Goal: Browse casually

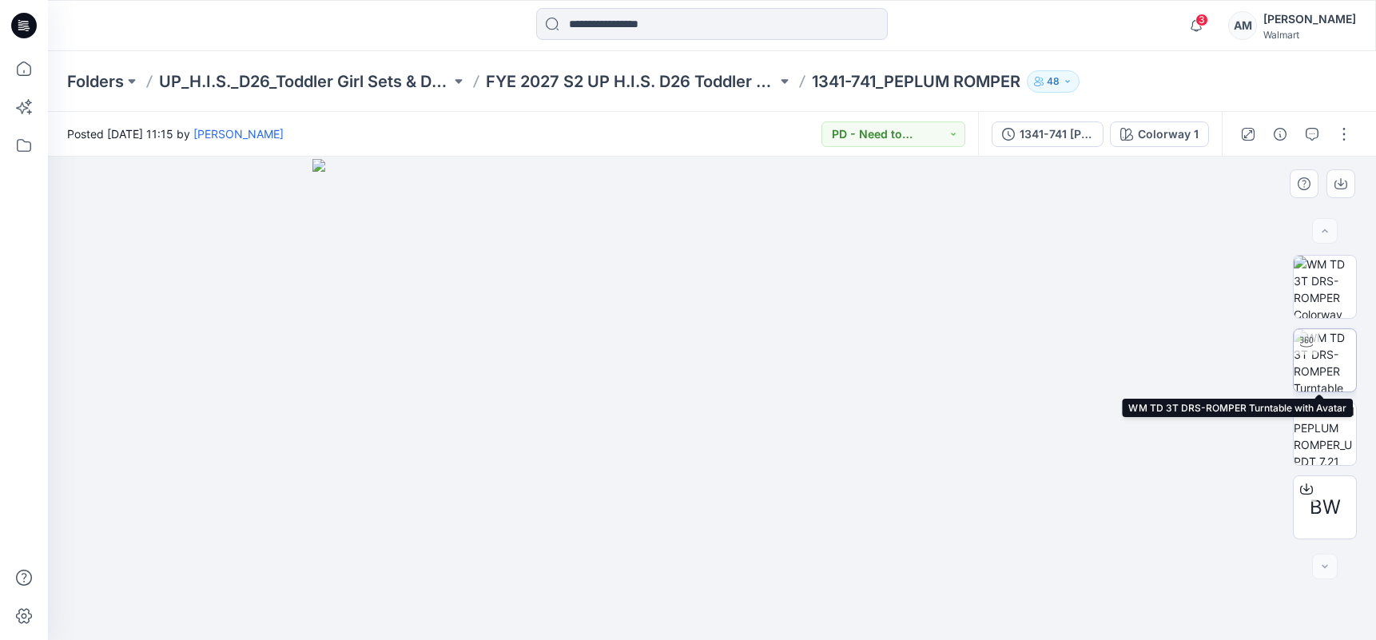
click at [1332, 339] on img at bounding box center [1324, 360] width 62 height 62
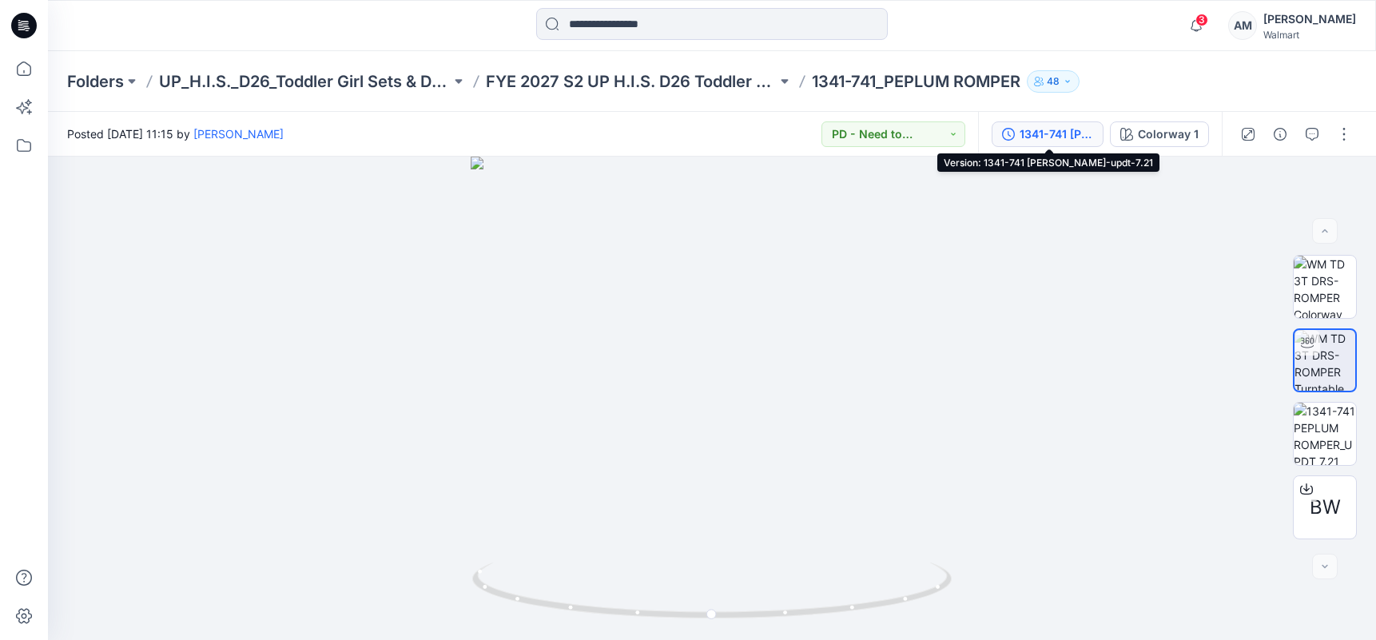
click at [1044, 137] on div "1341-741 [PERSON_NAME]-updt-7.21" at bounding box center [1055, 134] width 73 height 18
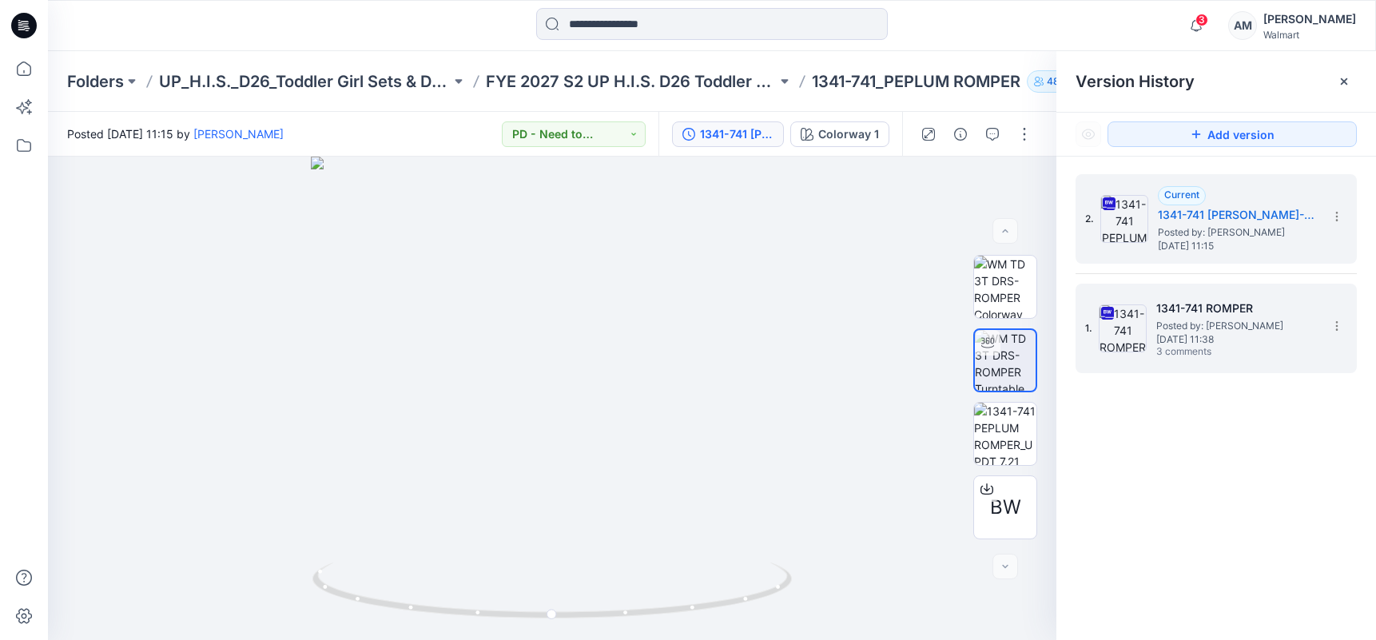
click at [1196, 329] on span "Posted by: [PERSON_NAME]" at bounding box center [1236, 326] width 160 height 16
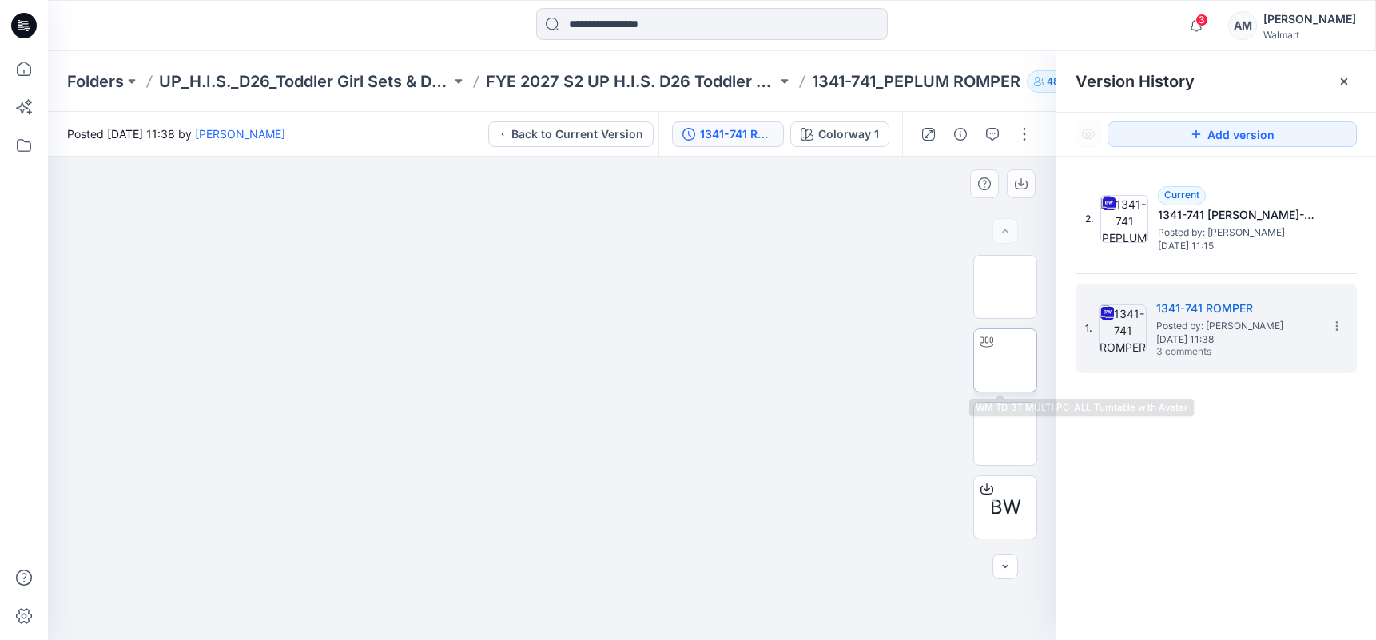
click at [1005, 360] on img at bounding box center [1005, 360] width 0 height 0
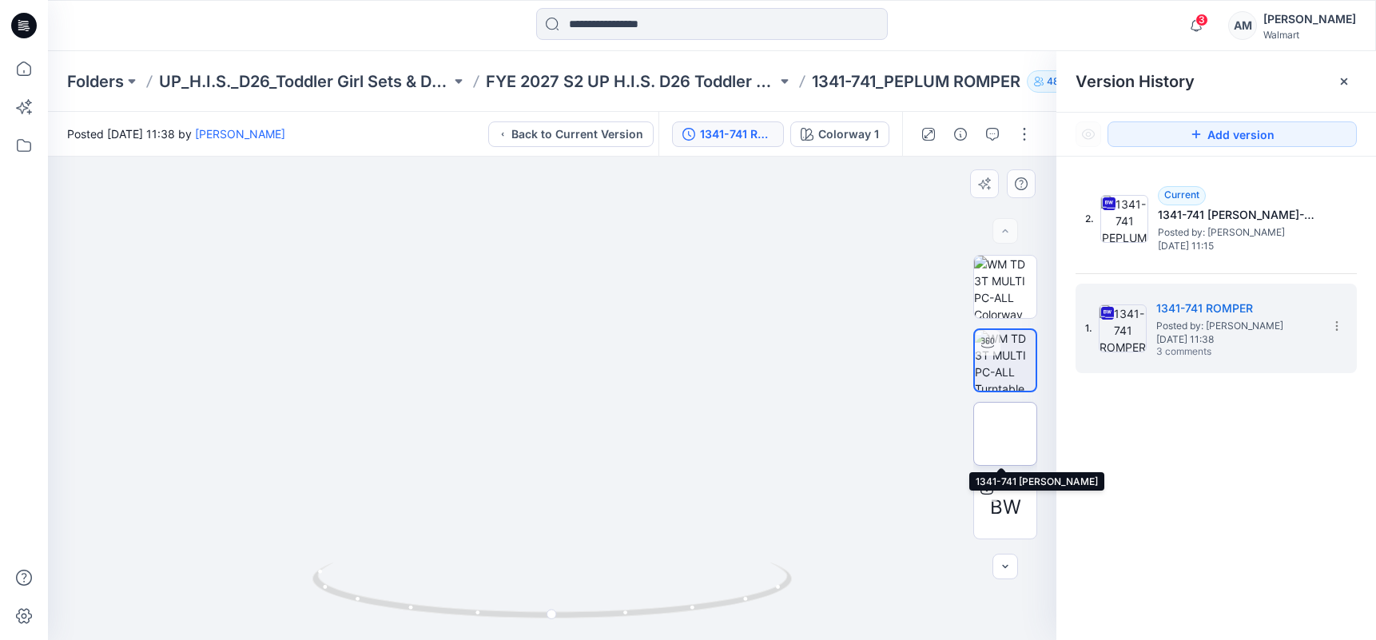
click at [1005, 434] on img at bounding box center [1005, 434] width 0 height 0
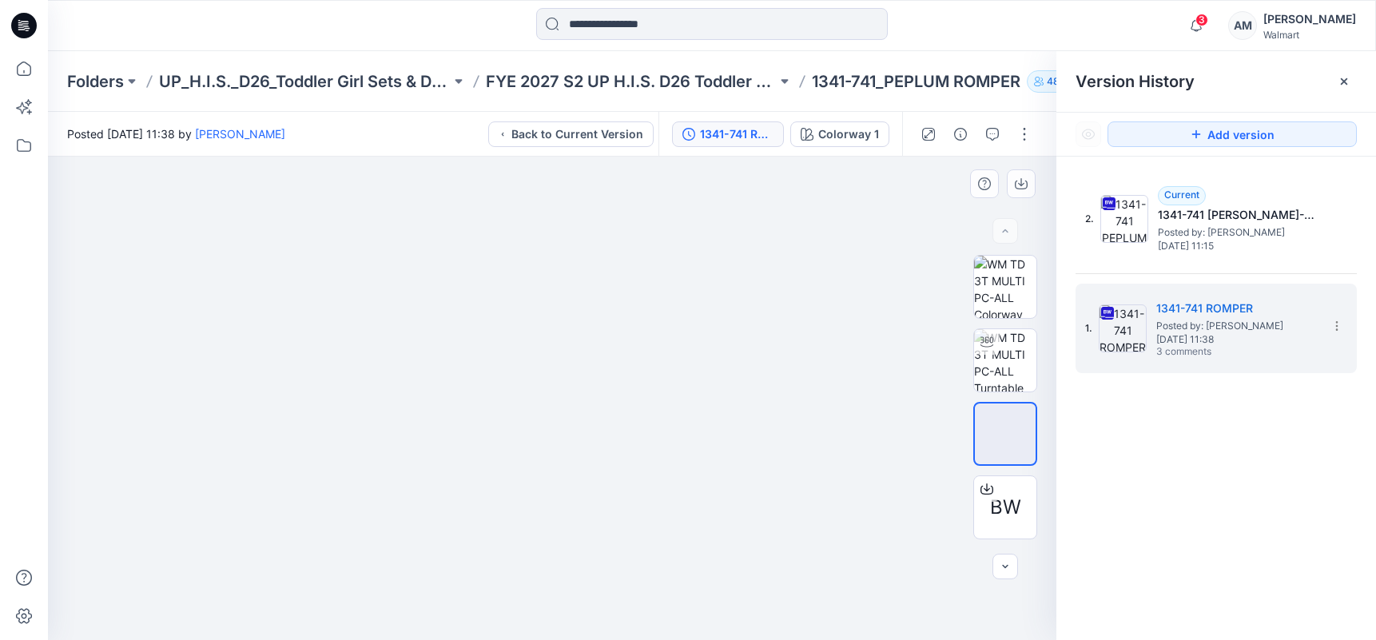
drag, startPoint x: 512, startPoint y: 233, endPoint x: 716, endPoint y: 389, distance: 256.4
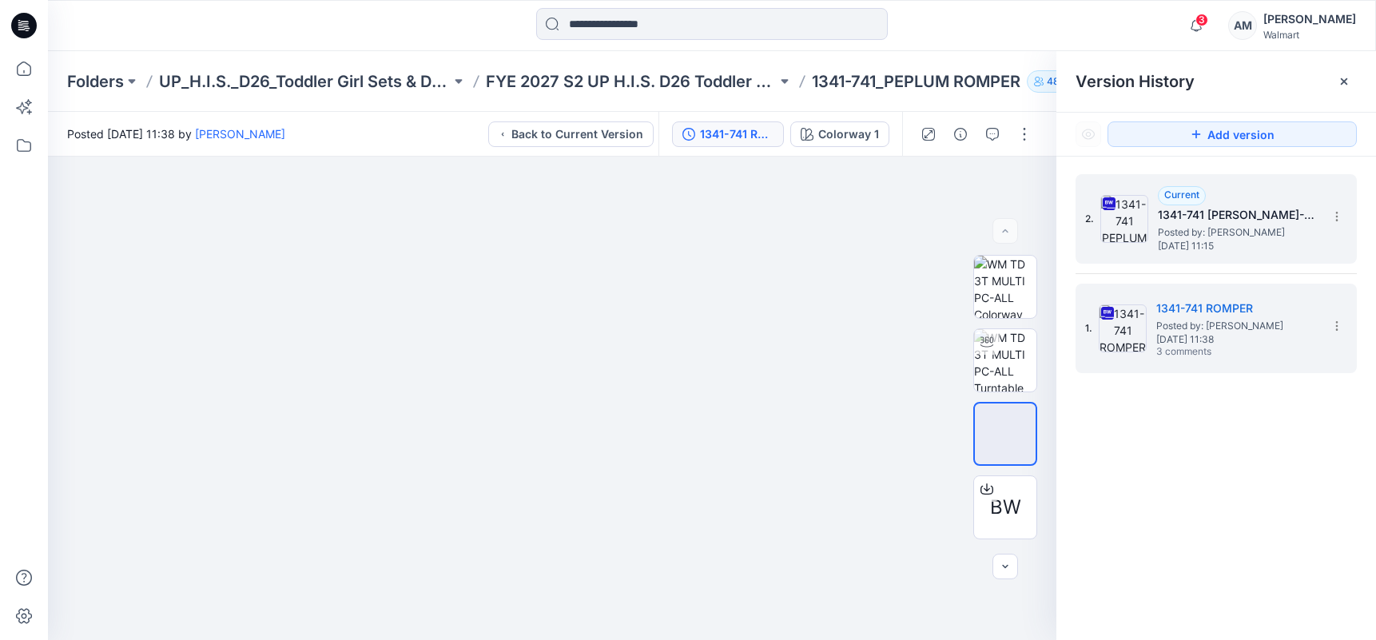
click at [1208, 235] on span "Posted by: [PERSON_NAME]" at bounding box center [1238, 232] width 160 height 16
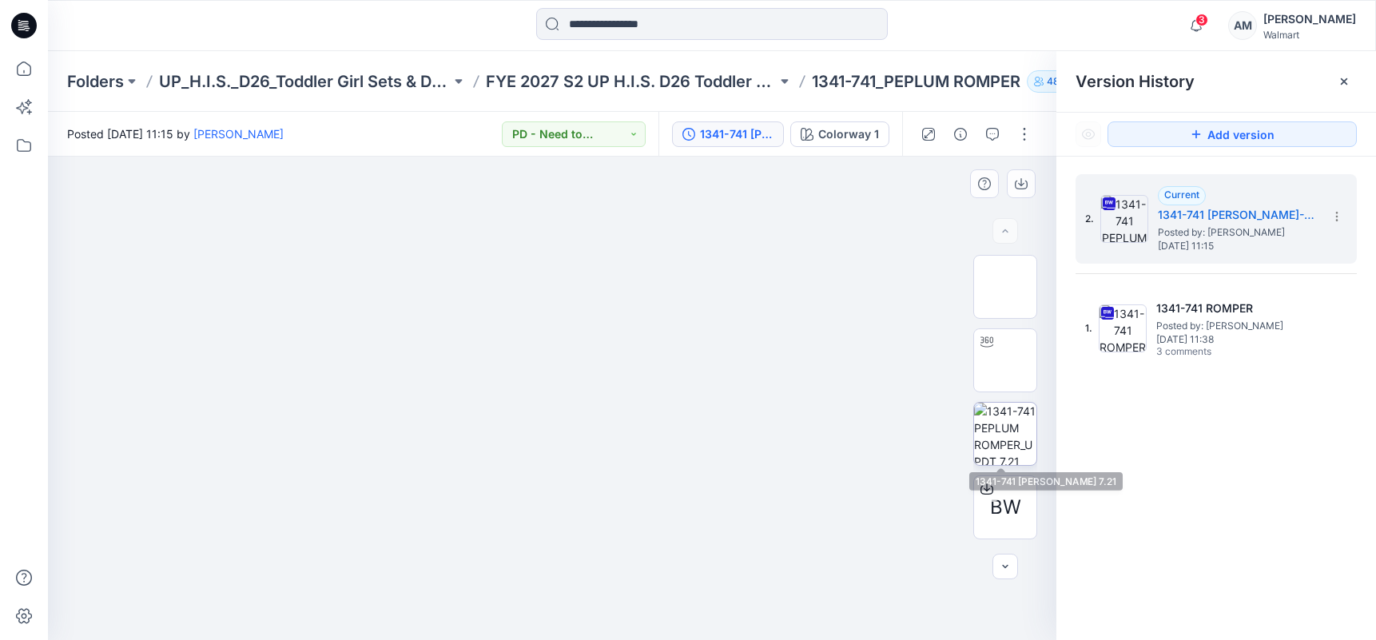
click at [1019, 441] on img at bounding box center [1005, 434] width 62 height 62
drag, startPoint x: 513, startPoint y: 346, endPoint x: 630, endPoint y: 459, distance: 162.7
